Goal: Transaction & Acquisition: Purchase product/service

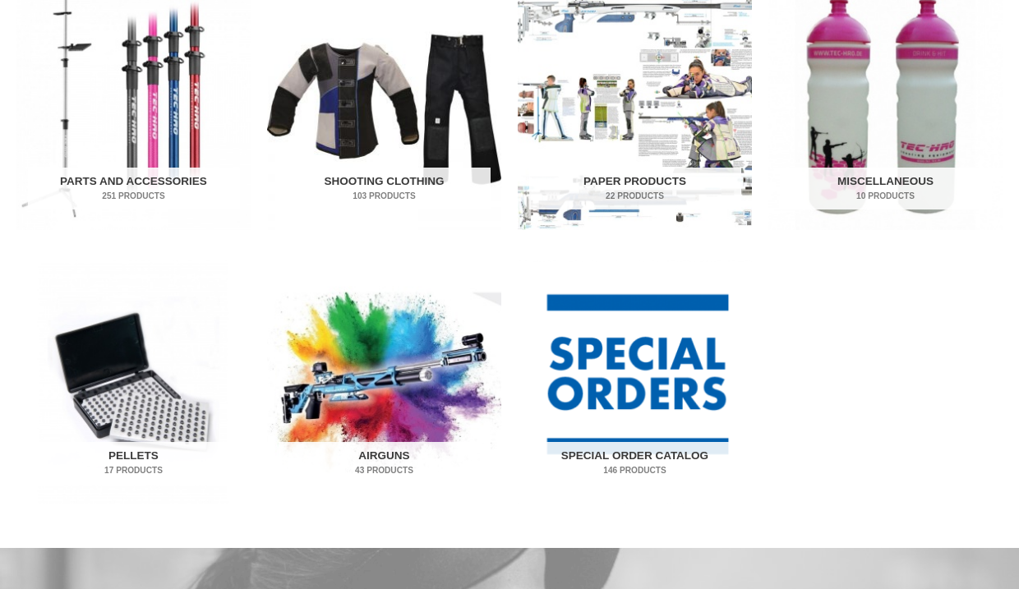
scroll to position [886, 0]
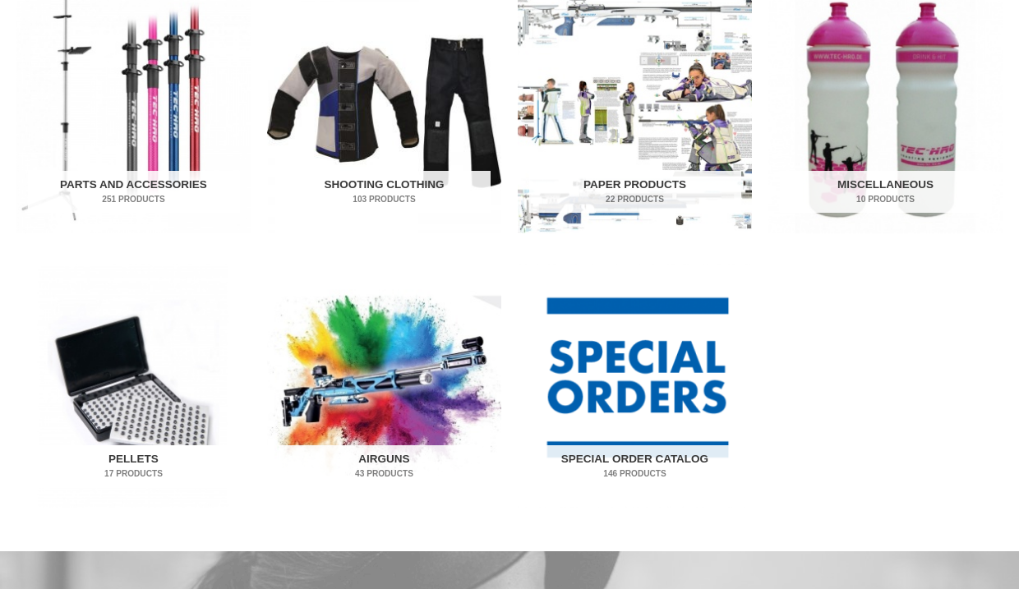
click at [158, 407] on img "Visit product category Pellets" at bounding box center [133, 386] width 234 height 244
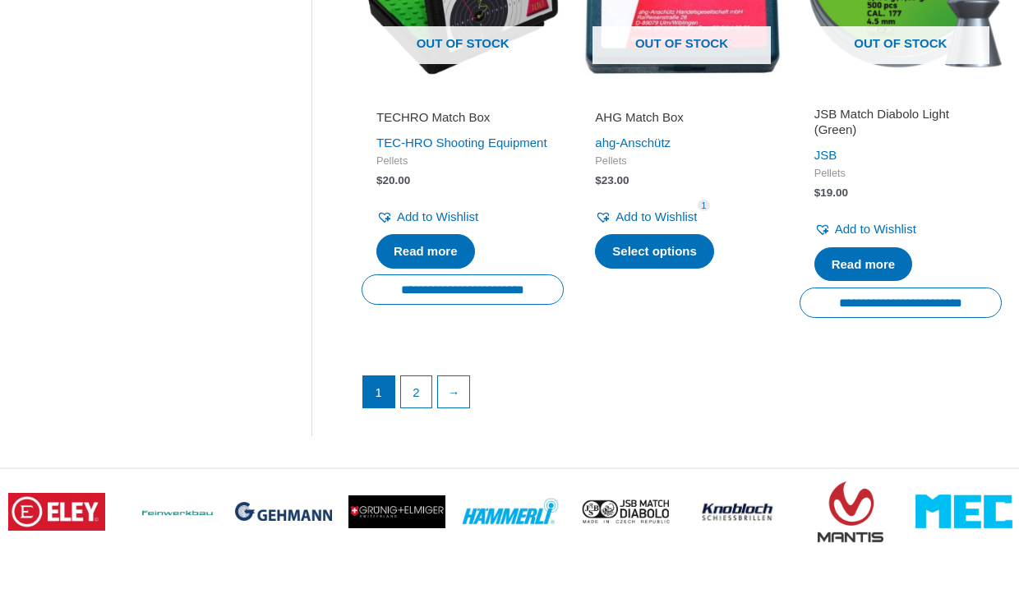
scroll to position [2472, 0]
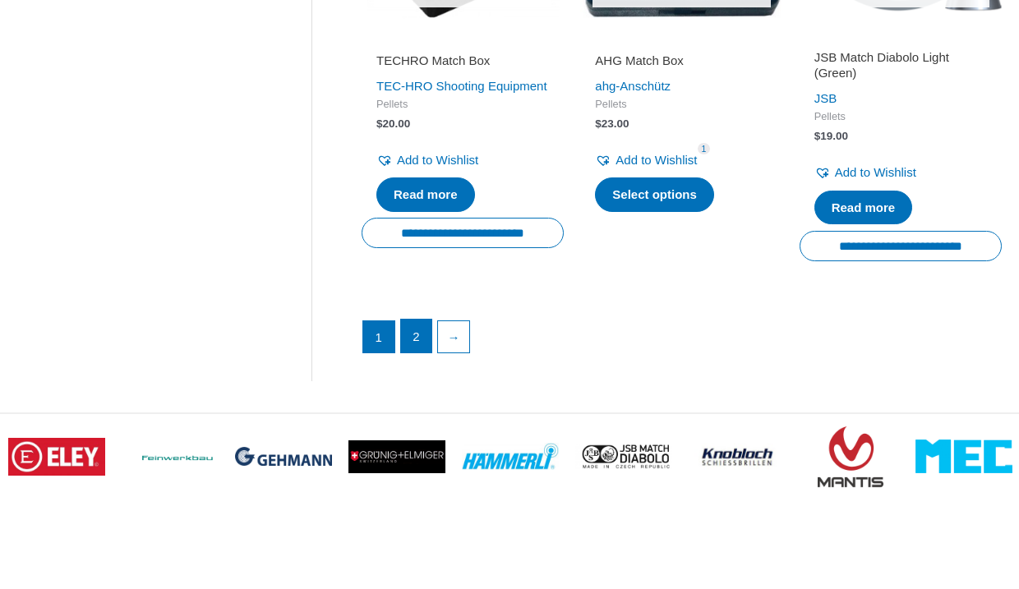
click at [424, 344] on link "2" at bounding box center [416, 336] width 31 height 33
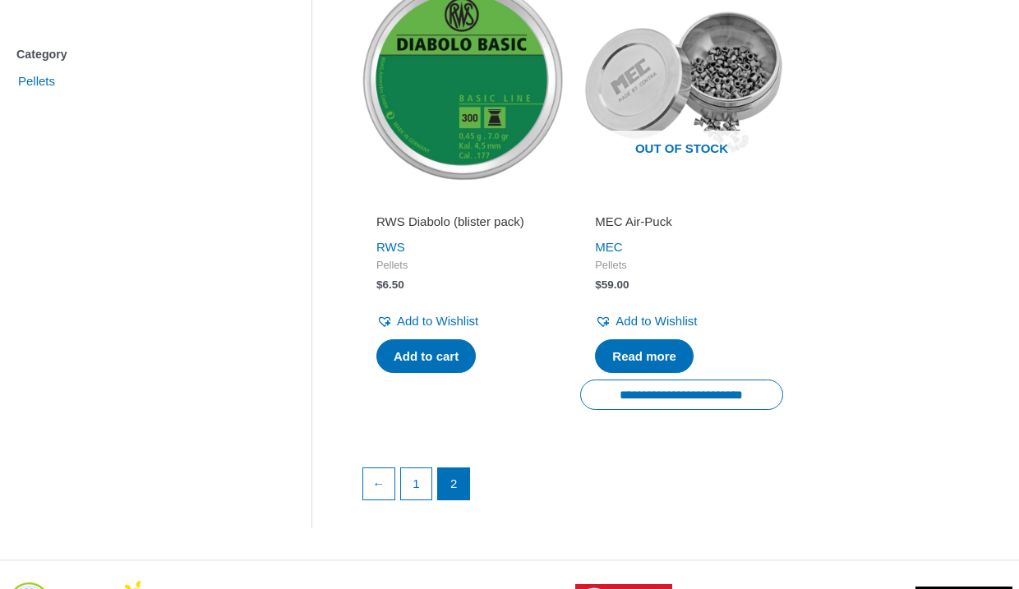
scroll to position [594, 0]
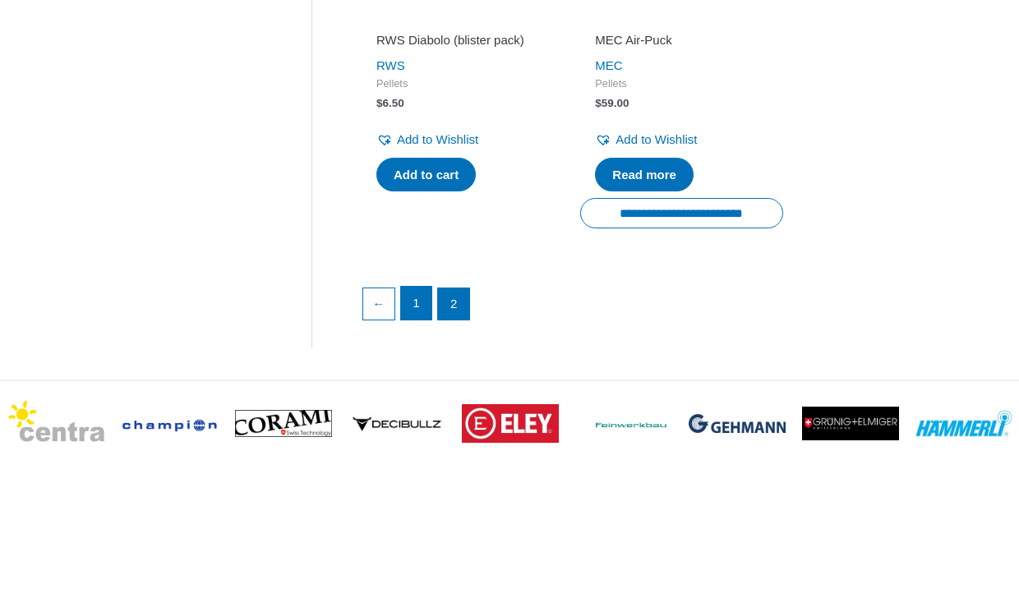
click at [421, 310] on link "1" at bounding box center [416, 303] width 31 height 33
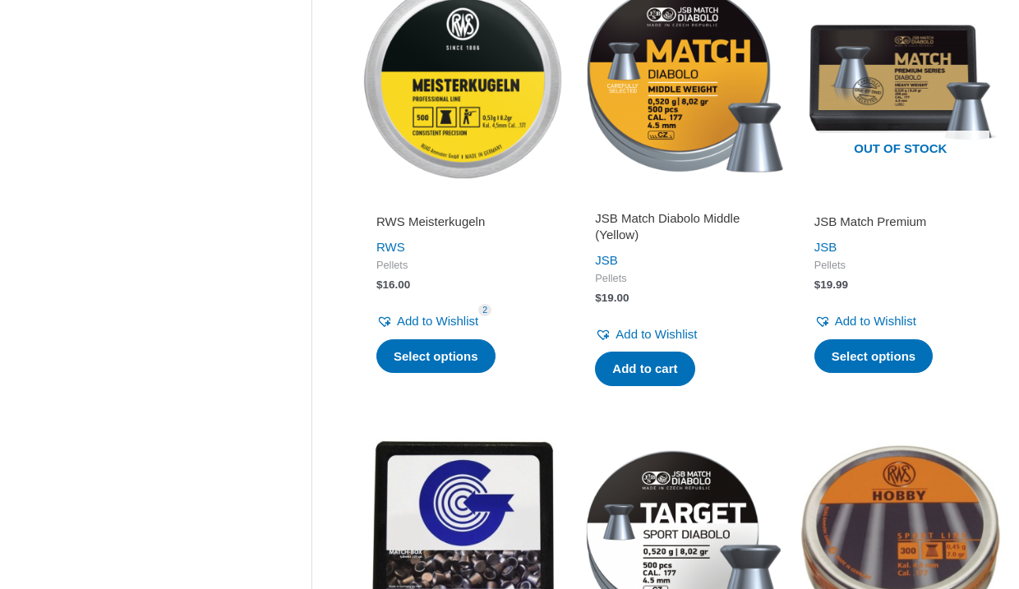
scroll to position [1364, 0]
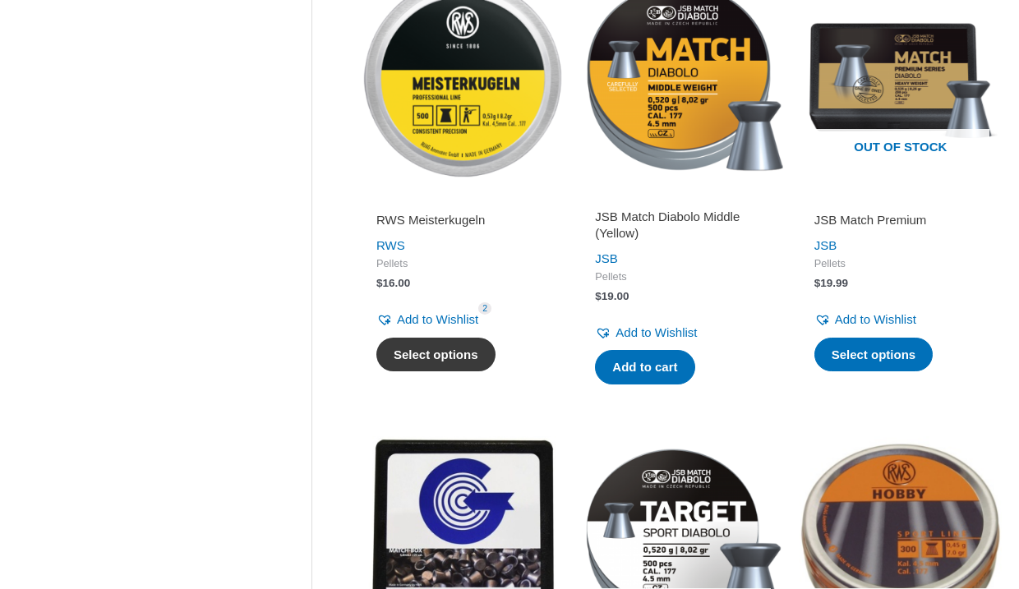
click at [434, 356] on link "Select options" at bounding box center [435, 355] width 119 height 34
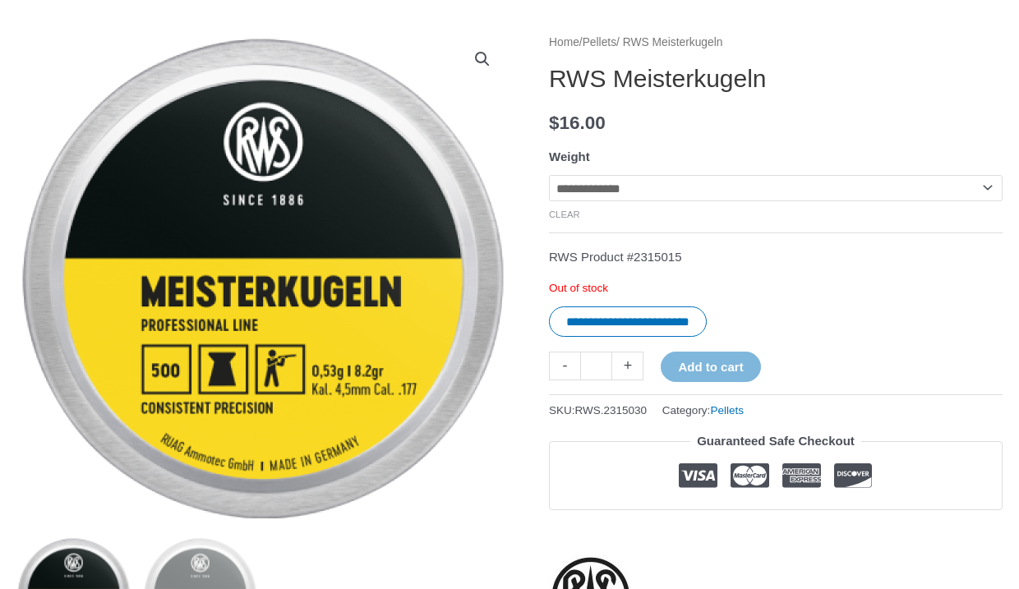
scroll to position [200, 0]
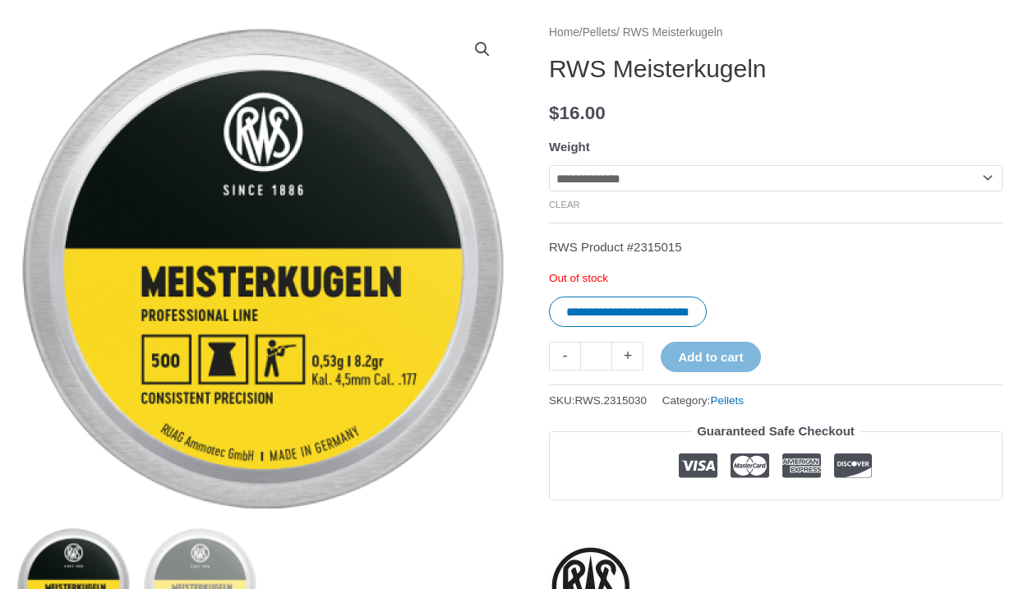
click at [623, 176] on select "**********" at bounding box center [775, 178] width 453 height 26
select select "**********"
click at [549, 165] on select "**********" at bounding box center [775, 178] width 453 height 26
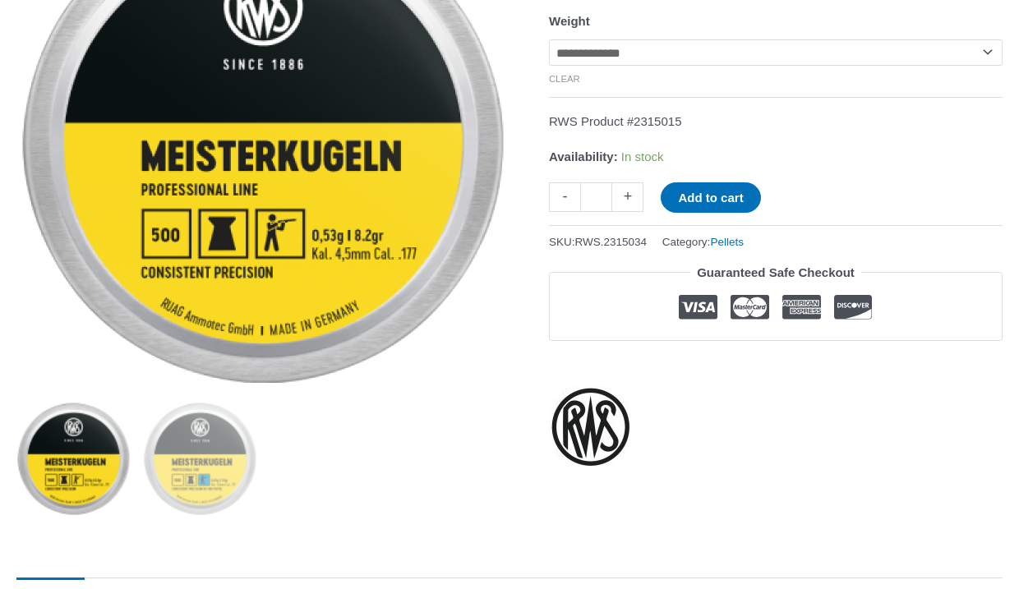
scroll to position [333, 0]
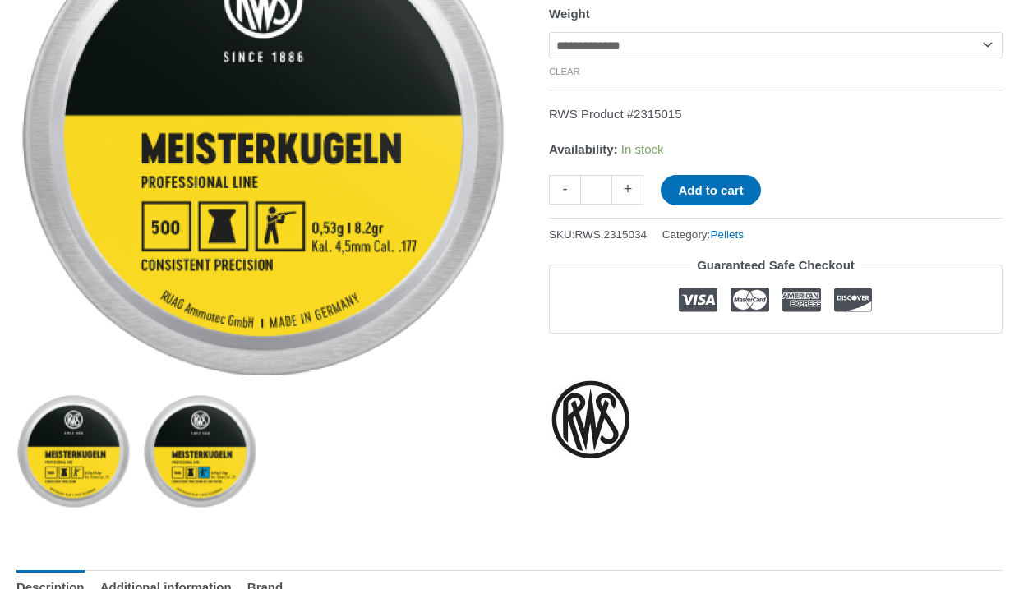
click at [223, 455] on img at bounding box center [200, 451] width 114 height 114
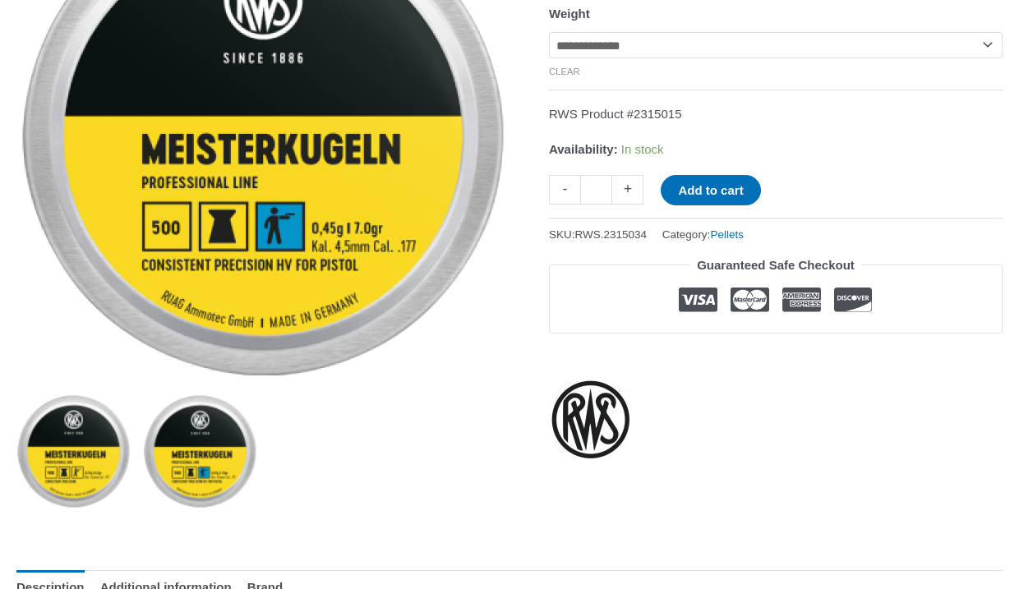
click at [85, 443] on img at bounding box center [73, 451] width 114 height 114
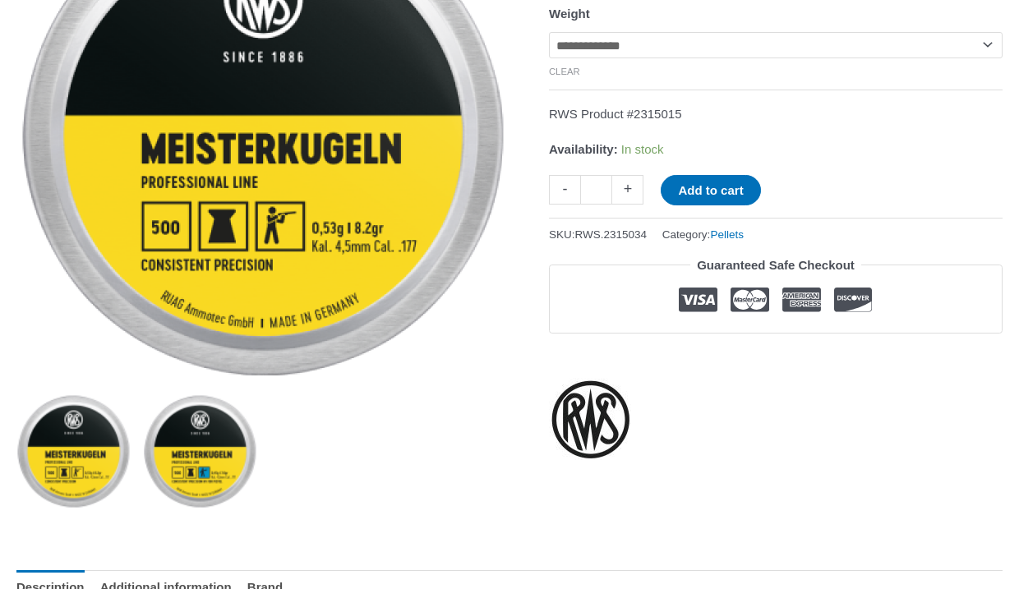
click at [174, 454] on img at bounding box center [200, 451] width 114 height 114
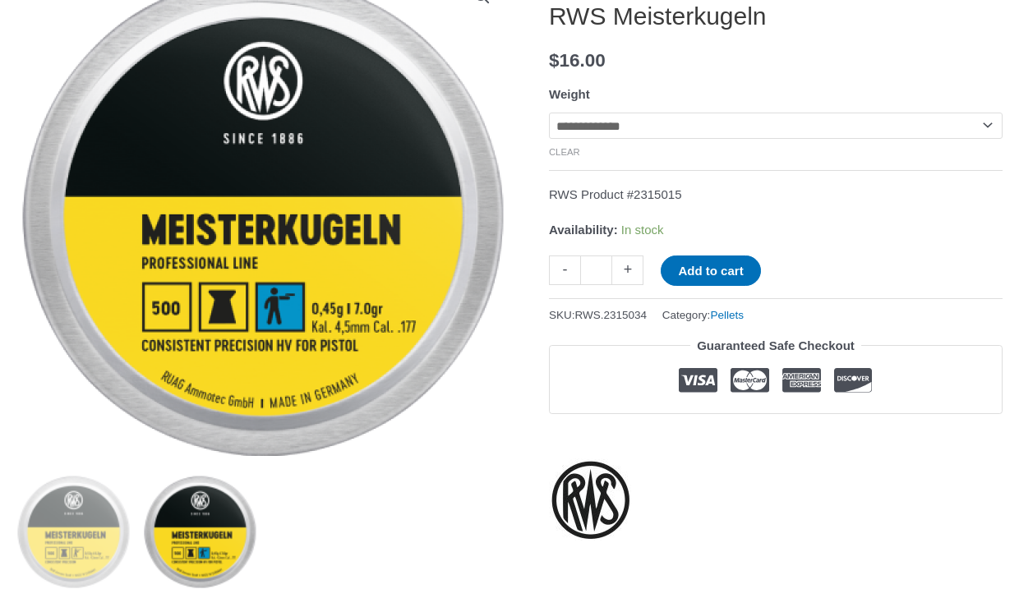
scroll to position [251, 0]
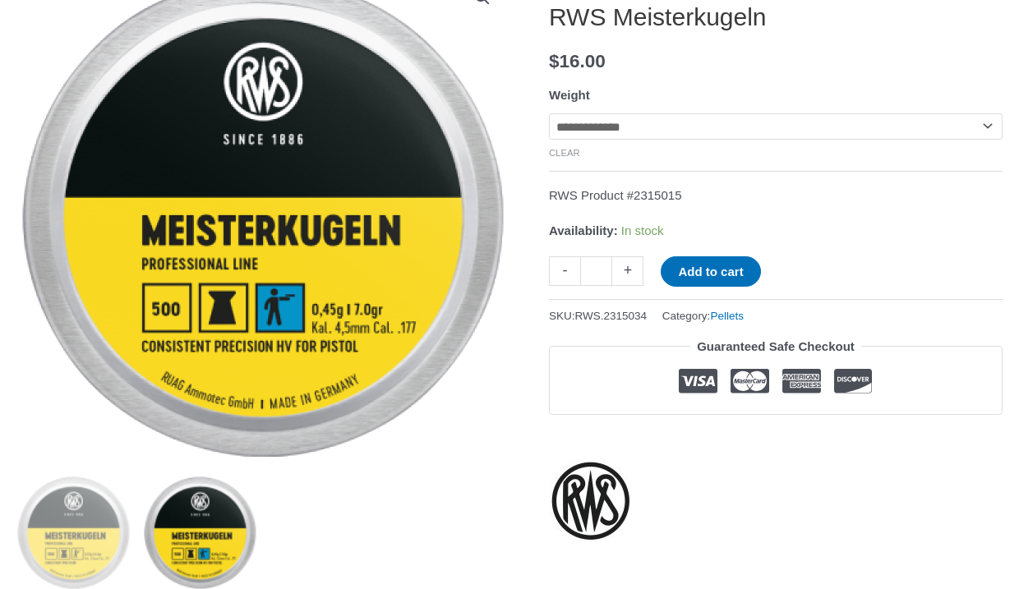
click at [632, 272] on link "+" at bounding box center [627, 270] width 31 height 29
click at [630, 274] on link "+" at bounding box center [627, 270] width 31 height 29
type input "*"
click at [680, 277] on button "Add to cart" at bounding box center [709, 271] width 99 height 30
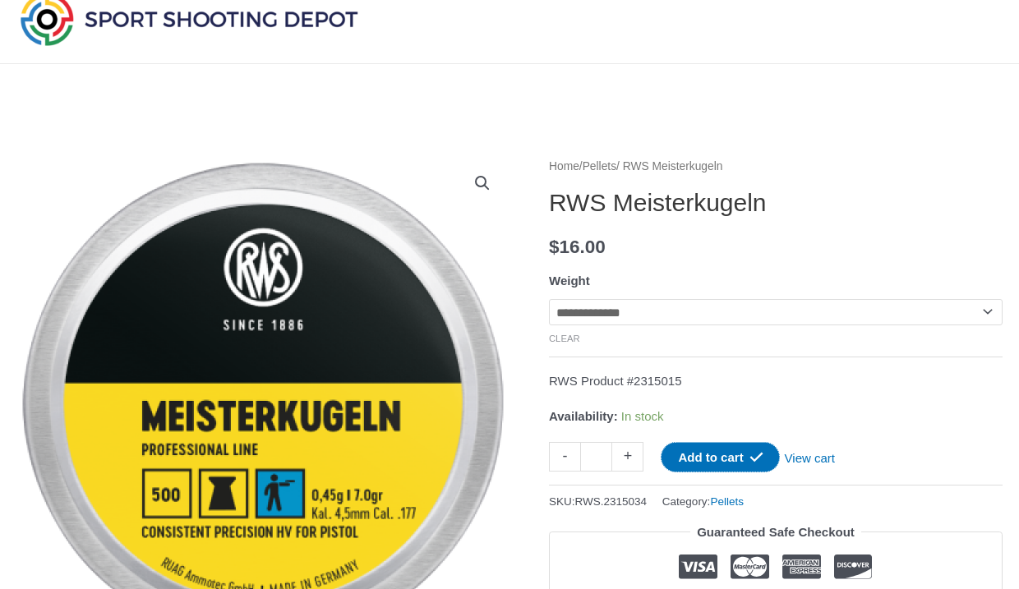
scroll to position [0, 0]
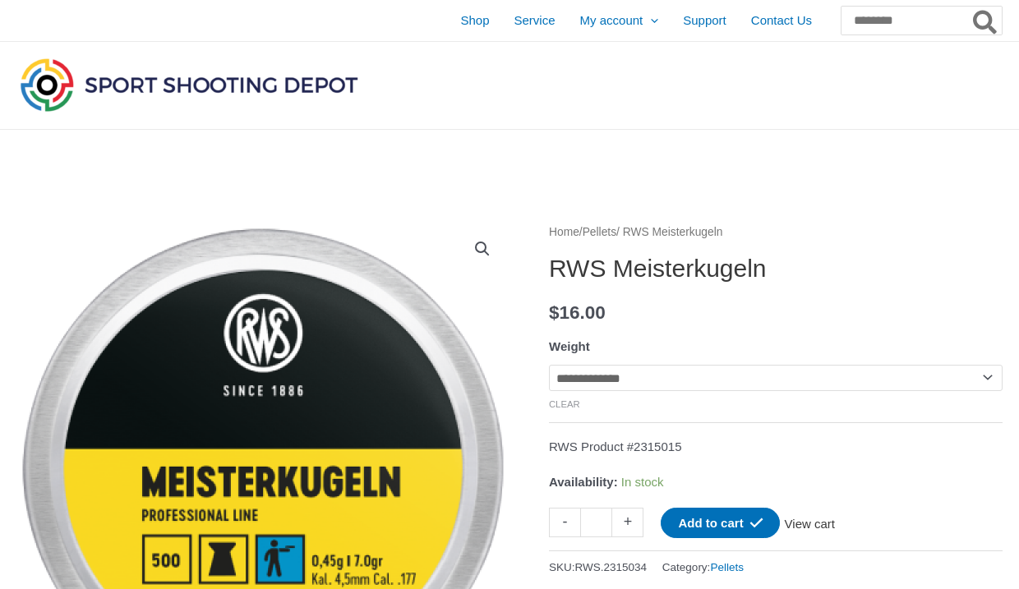
click at [817, 528] on link "View cart" at bounding box center [810, 522] width 60 height 28
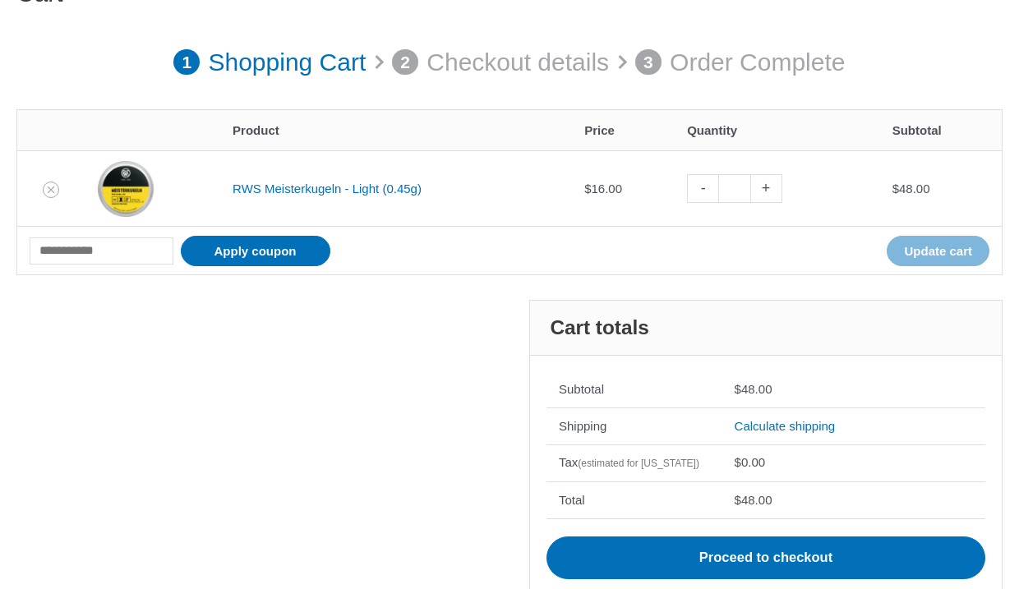
scroll to position [211, 0]
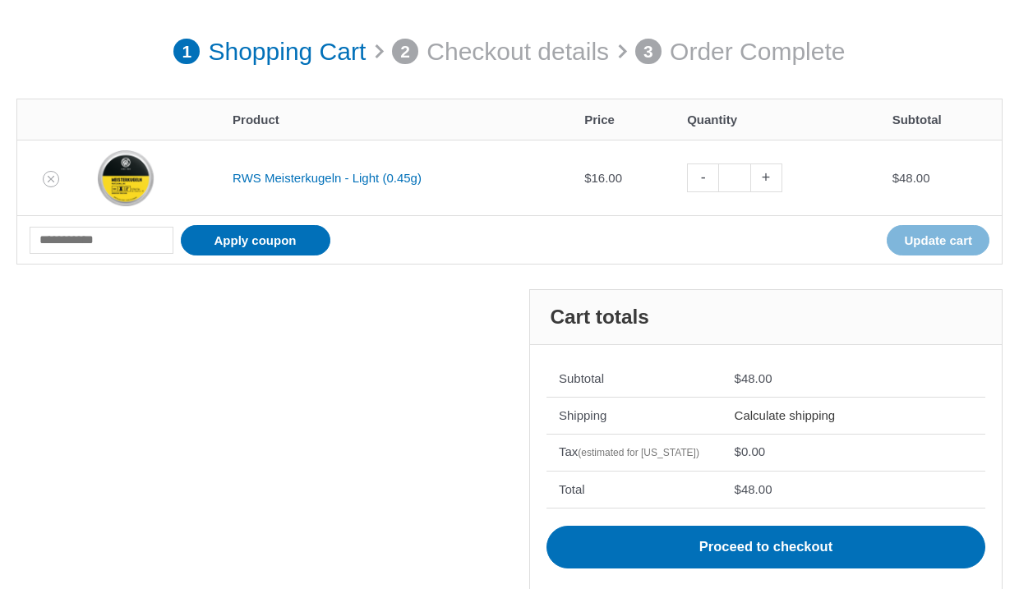
click at [760, 419] on link "Calculate shipping" at bounding box center [784, 415] width 101 height 14
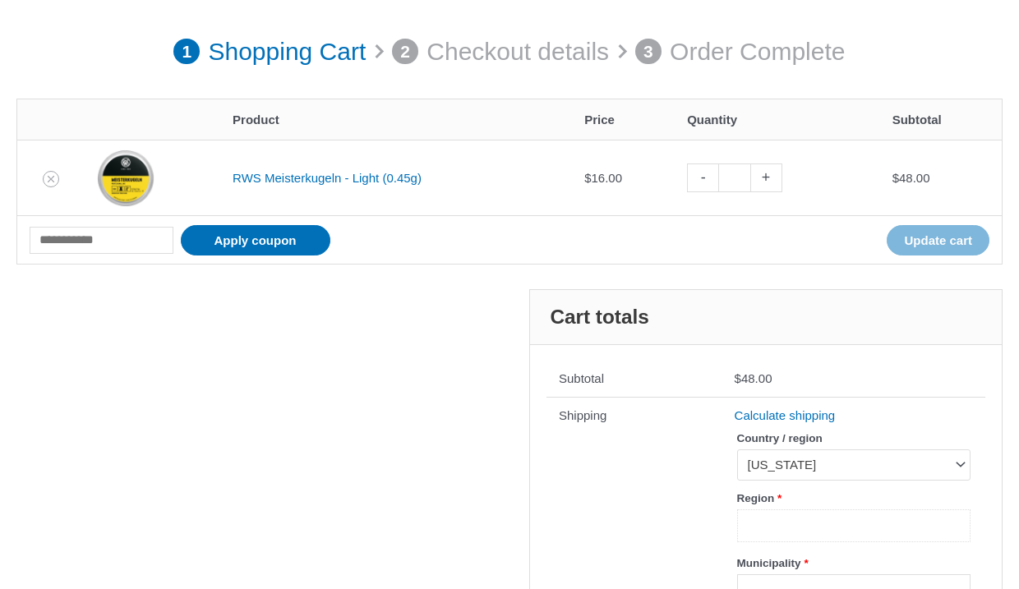
click at [795, 535] on input "Region *" at bounding box center [853, 526] width 233 height 34
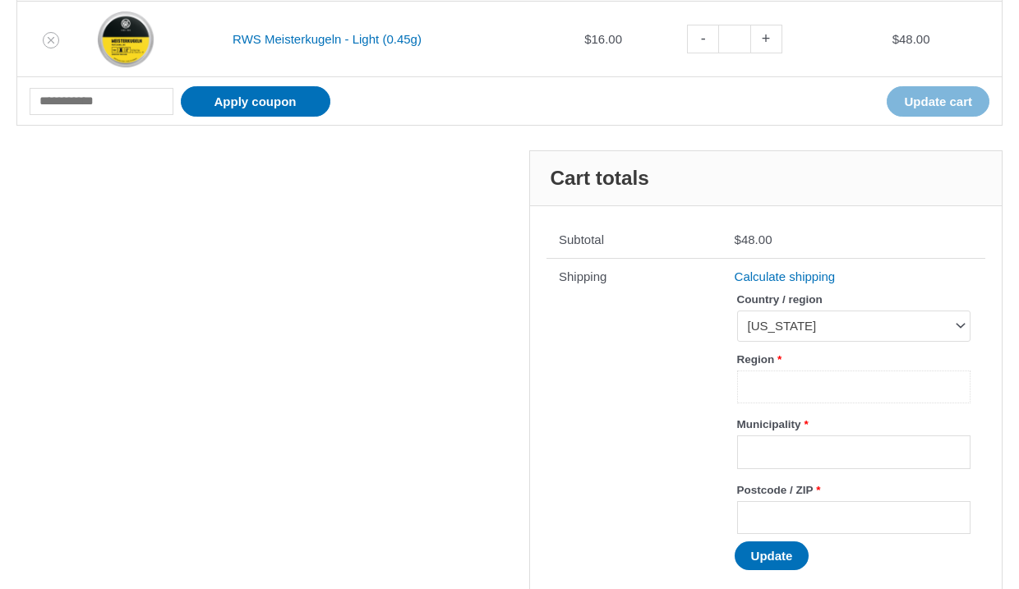
scroll to position [351, 0]
type input "**********"
click at [809, 457] on input "Municipality *" at bounding box center [853, 452] width 233 height 34
type input "**********"
click at [824, 509] on input "Postcode / ZIP *" at bounding box center [853, 517] width 233 height 34
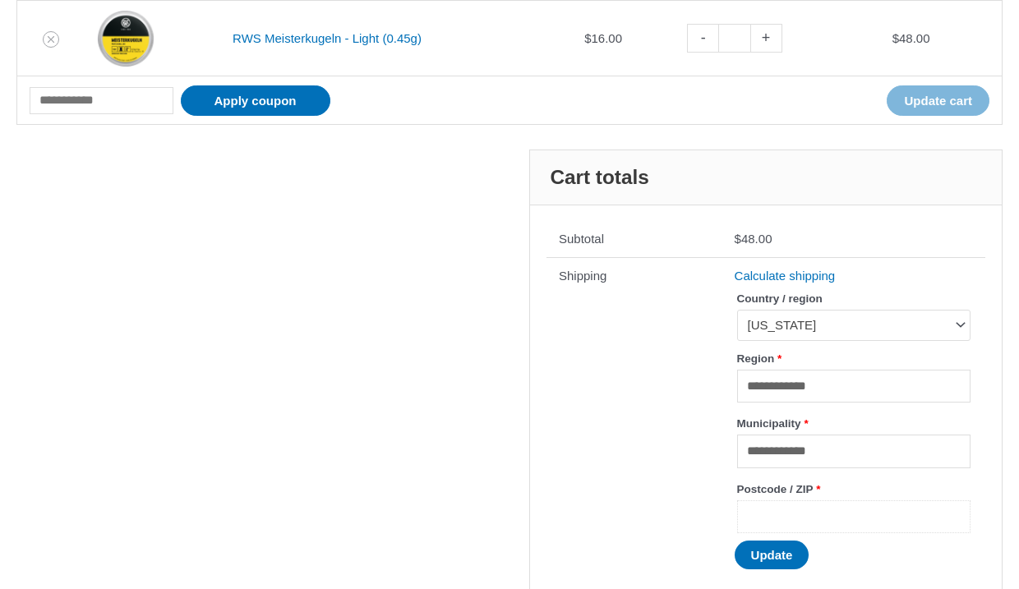
type input "*****"
click at [781, 556] on button "Update" at bounding box center [771, 554] width 75 height 29
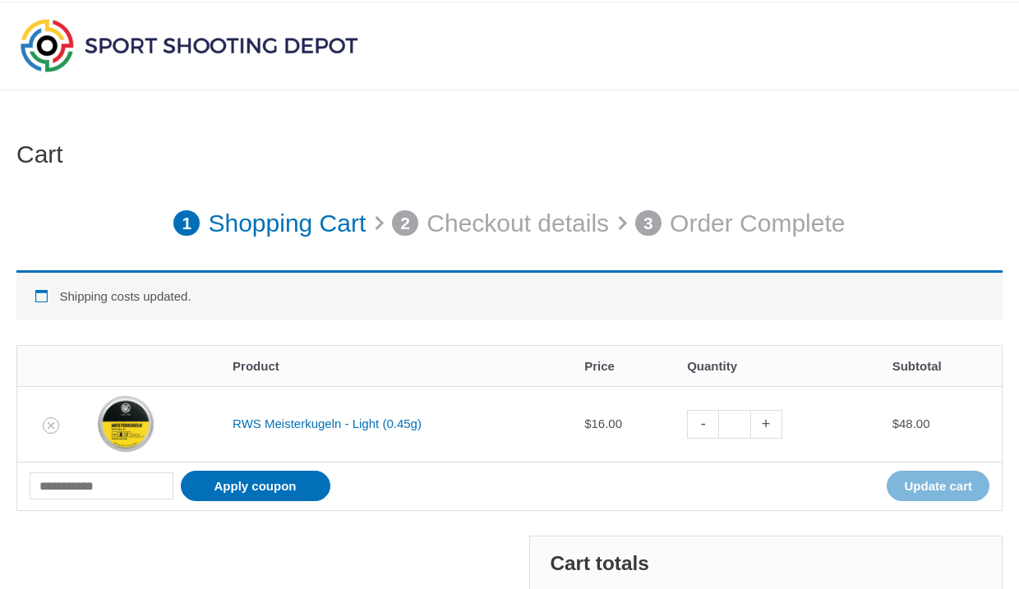
scroll to position [0, 0]
